Goal: Transaction & Acquisition: Purchase product/service

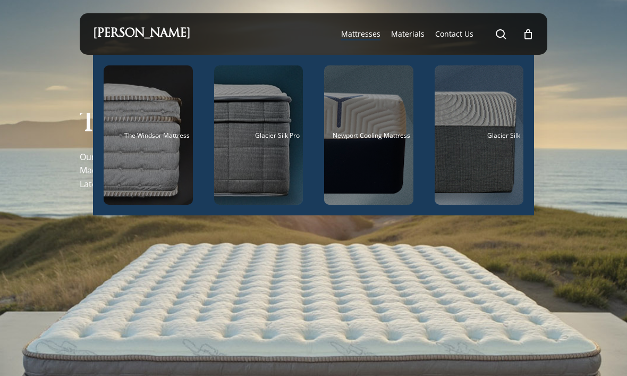
click at [382, 160] on div "Main Menu" at bounding box center [368, 134] width 89 height 139
click at [164, 138] on span "The Windsor Mattress" at bounding box center [156, 135] width 65 height 9
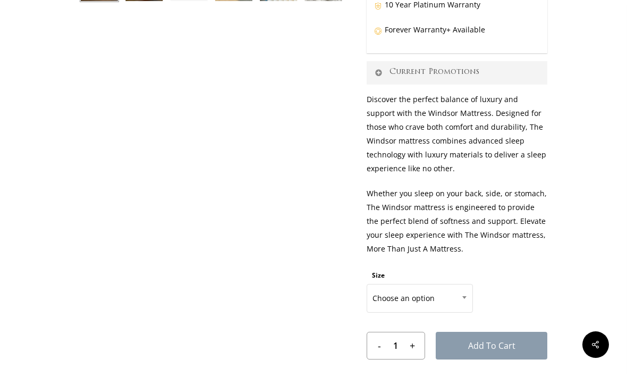
scroll to position [396, 0]
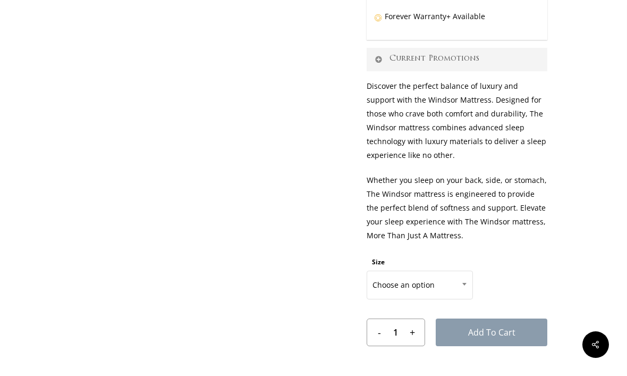
click at [464, 283] on b at bounding box center [465, 284] width 4 height 3
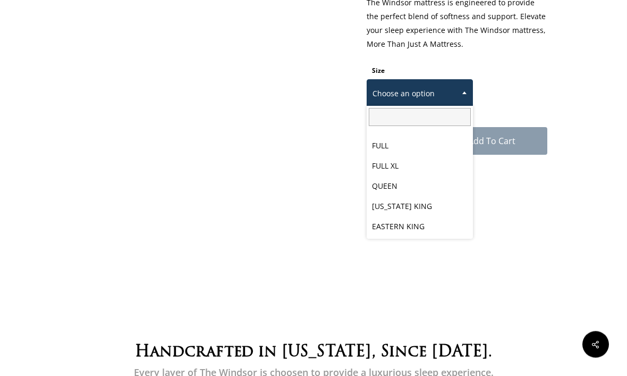
scroll to position [587, 0]
select select "EASTERN KING"
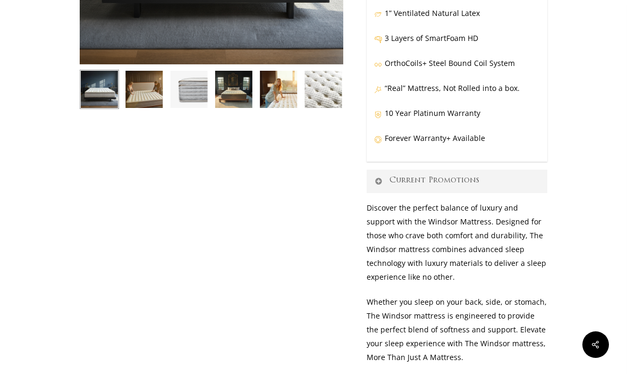
scroll to position [274, 0]
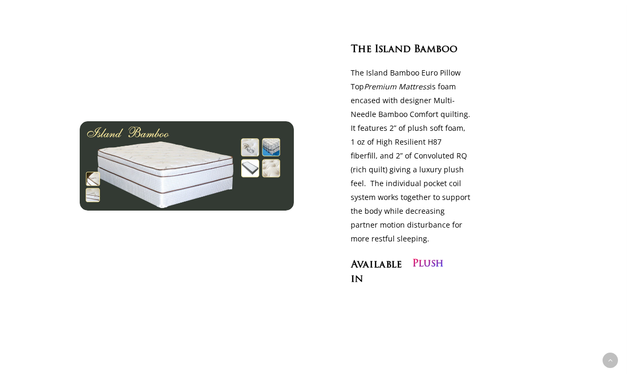
scroll to position [900, 0]
click at [436, 266] on h3 "Plush" at bounding box center [428, 264] width 31 height 14
click at [421, 52] on span "Bamboo" at bounding box center [436, 50] width 44 height 12
click at [416, 107] on p "The Island Bamboo Euro Pillow Top Premium Mattress is foam encased with designe…" at bounding box center [411, 156] width 120 height 180
click at [263, 177] on img at bounding box center [187, 165] width 214 height 89
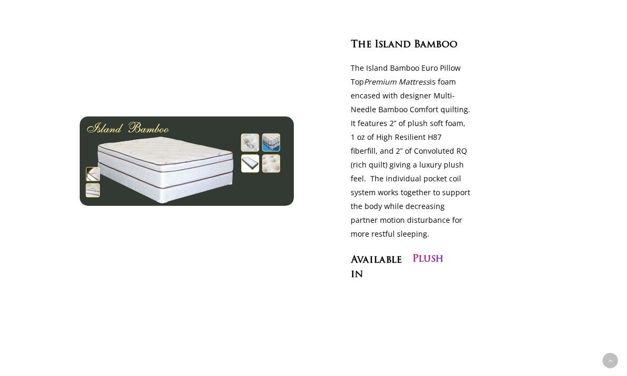
scroll to position [905, 0]
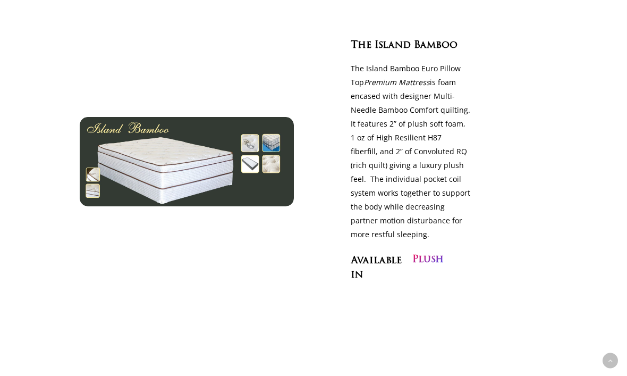
click at [421, 46] on span "Bamboo" at bounding box center [436, 46] width 44 height 12
click at [426, 48] on span "Bamboo" at bounding box center [436, 46] width 44 height 12
click at [378, 254] on h3 "Available in" at bounding box center [380, 267] width 59 height 29
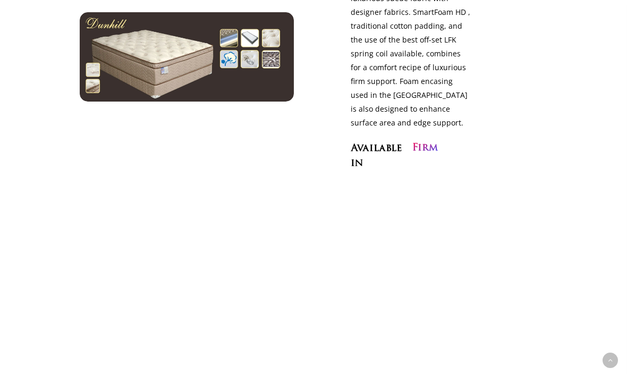
scroll to position [551, 0]
